Goal: Task Accomplishment & Management: Check status

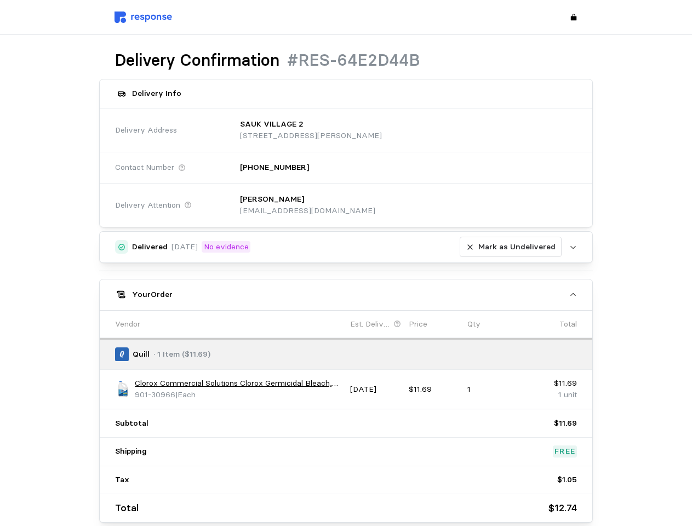
click at [346, 263] on div "Delivered [DATE] No evidence [PERSON_NAME] as Undelivered Upload [PERSON_NAME] …" at bounding box center [346, 376] width 494 height 291
click at [382, 130] on p "[STREET_ADDRESS][PERSON_NAME]" at bounding box center [311, 136] width 142 height 12
click at [404, 205] on div "[PERSON_NAME] [EMAIL_ADDRESS][DOMAIN_NAME]" at bounding box center [404, 205] width 345 height 39
click at [346, 247] on div "Delivered [DATE] No evidence [PERSON_NAME] as Undelivered" at bounding box center [346, 247] width 429 height 21
click at [513, 247] on p "Mark as Undelivered" at bounding box center [516, 247] width 77 height 12
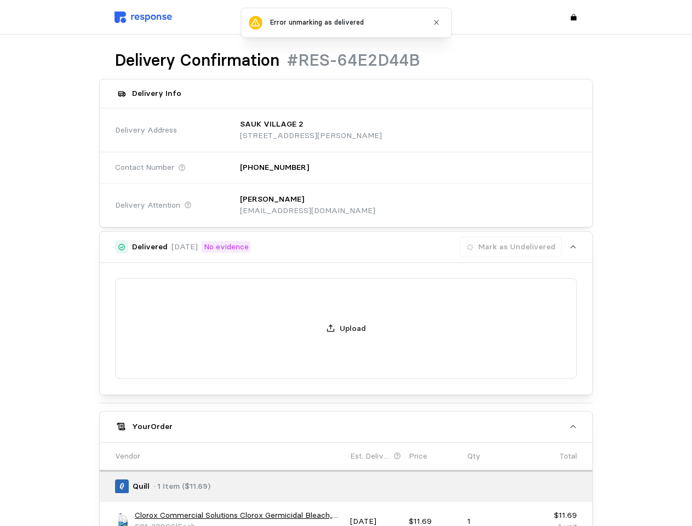
click at [346, 421] on div "Your Order" at bounding box center [346, 427] width 429 height 12
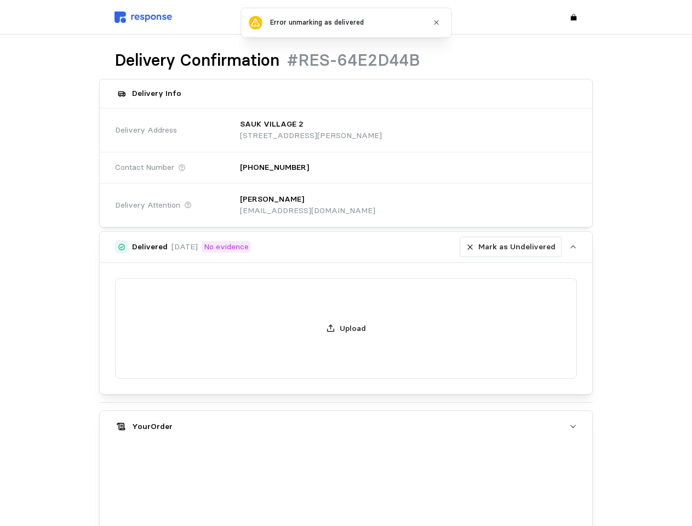
click at [123, 389] on div "Upload" at bounding box center [346, 328] width 493 height 131
click at [238, 383] on div "Upload" at bounding box center [346, 328] width 493 height 131
